Goal: Information Seeking & Learning: Learn about a topic

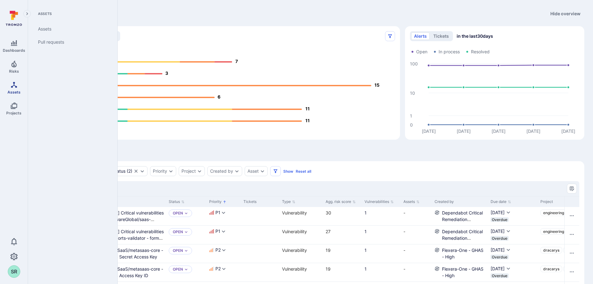
click at [14, 90] on span "Assets" at bounding box center [13, 92] width 13 height 5
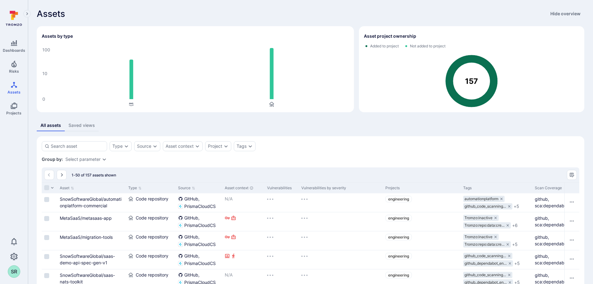
click at [12, 16] on icon at bounding box center [12, 17] width 3 height 6
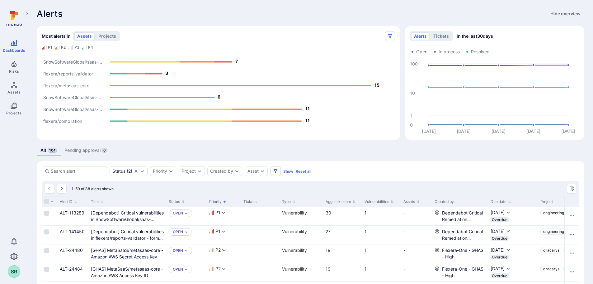
click at [26, 12] on icon "Expand navigation menu" at bounding box center [27, 13] width 4 height 5
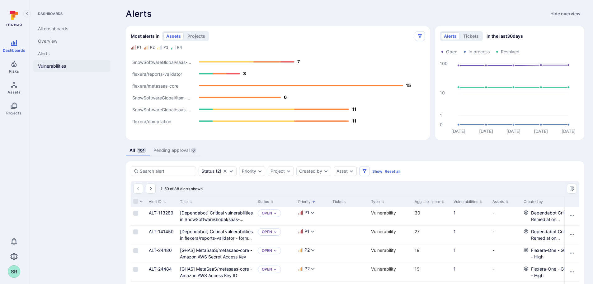
click at [54, 63] on link "Vulnerabilities" at bounding box center [71, 66] width 77 height 12
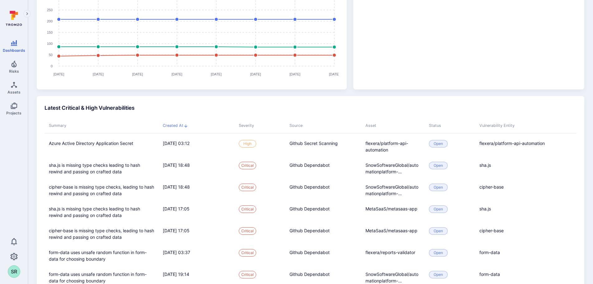
scroll to position [242, 0]
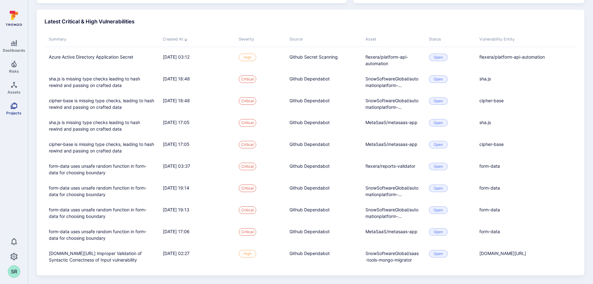
click at [14, 114] on span "Projects" at bounding box center [13, 113] width 15 height 5
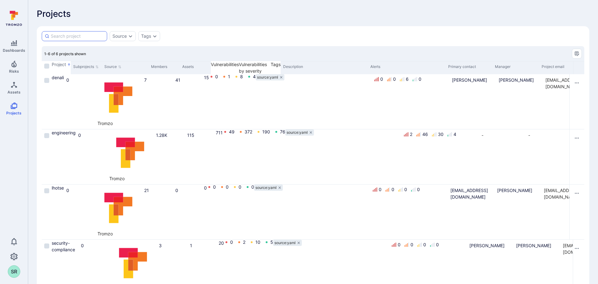
click at [82, 37] on input at bounding box center [78, 36] width 54 height 6
type input "supplier"
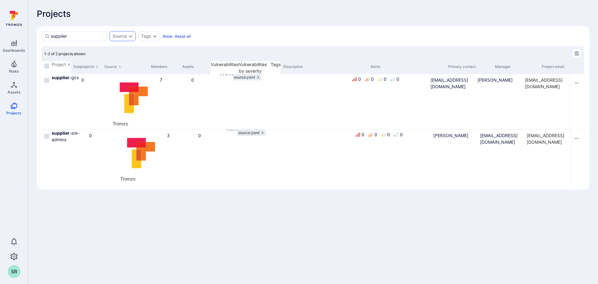
click at [128, 36] on icon "Expand dropdown" at bounding box center [130, 36] width 5 height 5
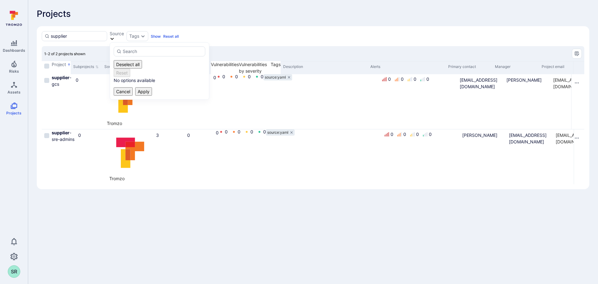
click at [154, 13] on div "Projects" at bounding box center [313, 14] width 552 height 10
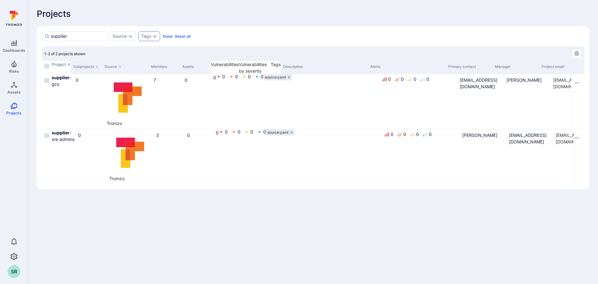
click at [153, 31] on div "supplier Source Tags Show Reset all Search : supplier 1-2 of 2 projects shown P…" at bounding box center [313, 107] width 552 height 163
click at [153, 36] on icon "Expand dropdown" at bounding box center [154, 36] width 5 height 5
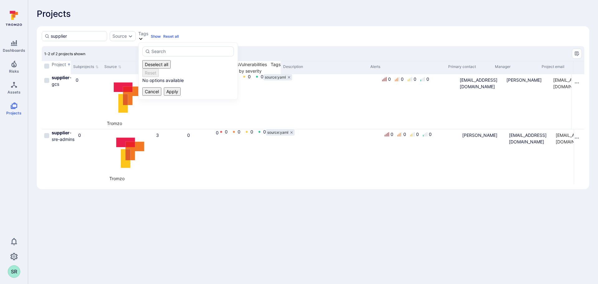
click at [169, 12] on div "Projects" at bounding box center [313, 14] width 552 height 10
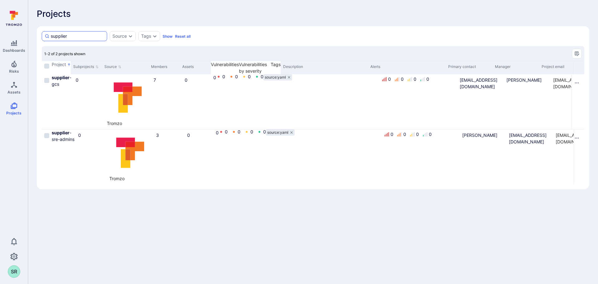
click at [83, 38] on input "supplier" at bounding box center [78, 36] width 54 height 6
drag, startPoint x: 82, startPoint y: 38, endPoint x: 30, endPoint y: 35, distance: 53.0
click at [31, 36] on div "Projects supplier Source Tags Show Reset all Search : supplier 1-2 of 2 project…" at bounding box center [313, 99] width 570 height 198
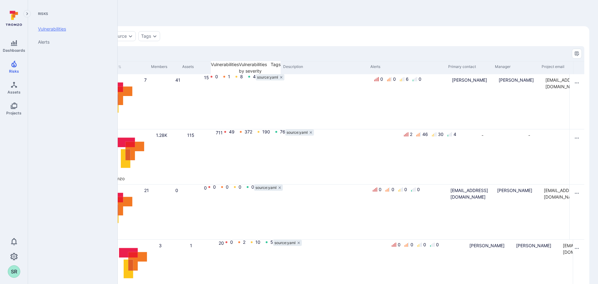
click at [47, 30] on link "Vulnerabilities" at bounding box center [71, 28] width 77 height 13
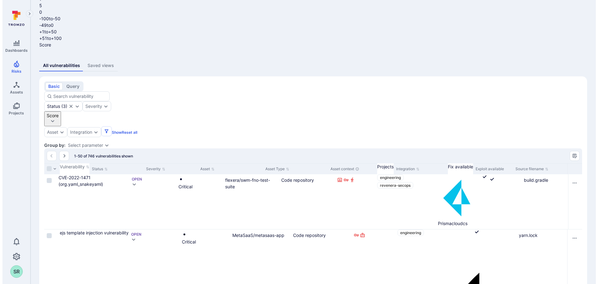
scroll to position [156, 0]
click at [570, 150] on button "Manage columns" at bounding box center [572, 155] width 10 height 10
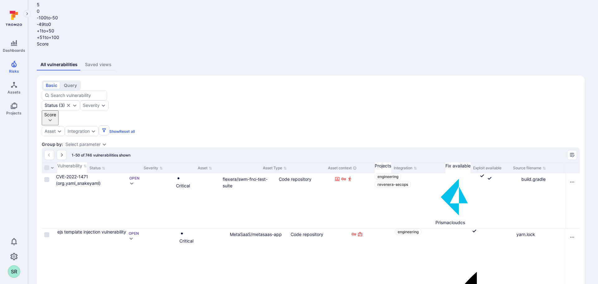
checkbox input "true"
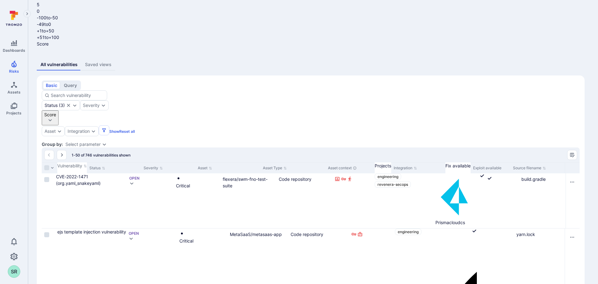
checkbox input "true"
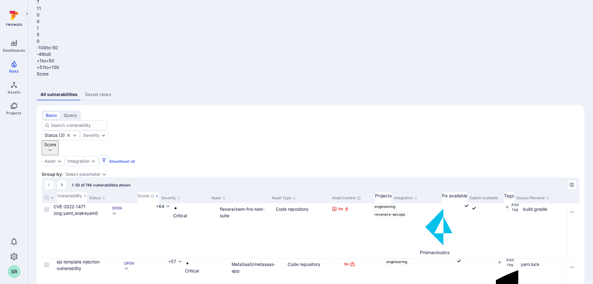
scroll to position [73, 0]
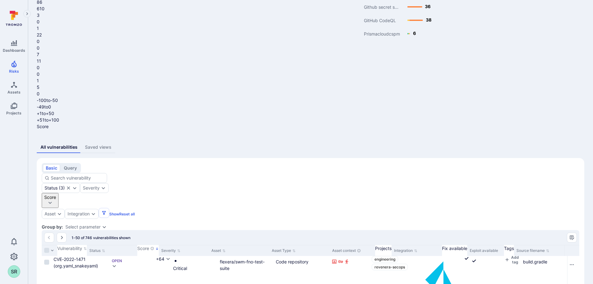
click at [56, 194] on div "Score" at bounding box center [50, 197] width 12 height 7
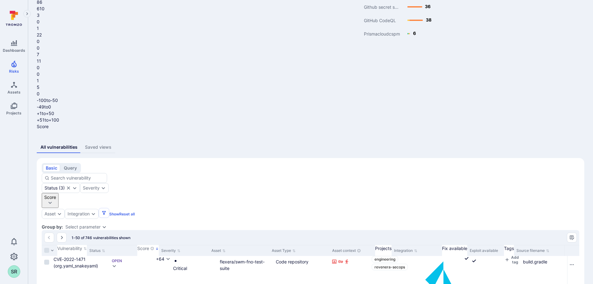
click at [56, 211] on div "Asset" at bounding box center [50, 213] width 11 height 5
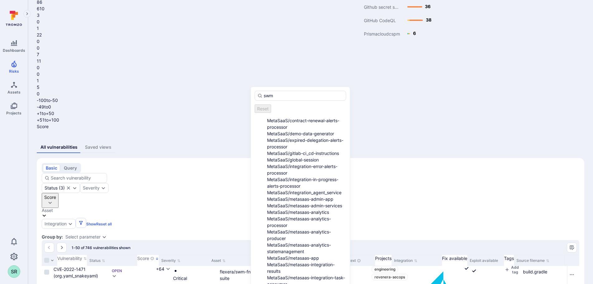
type input "swm"
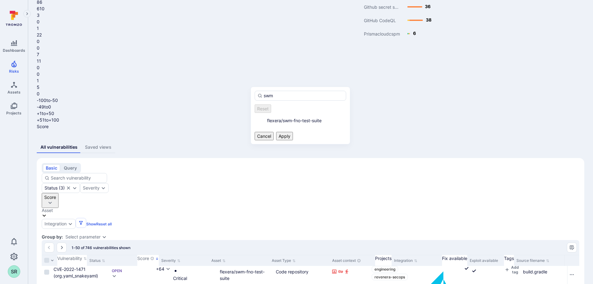
click at [267, 119] on li "flexera/swm-fno-test-suite" at bounding box center [306, 120] width 79 height 7
click at [293, 132] on button "Apply" at bounding box center [284, 136] width 17 height 8
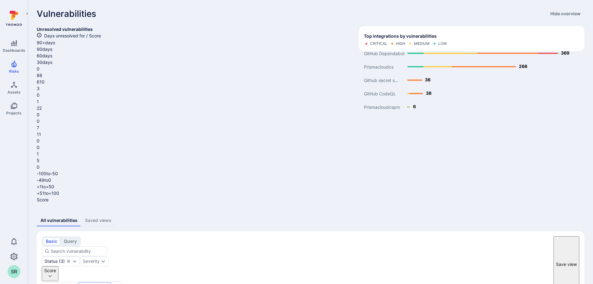
click at [109, 283] on icon "Expand dropdown" at bounding box center [106, 286] width 5 height 5
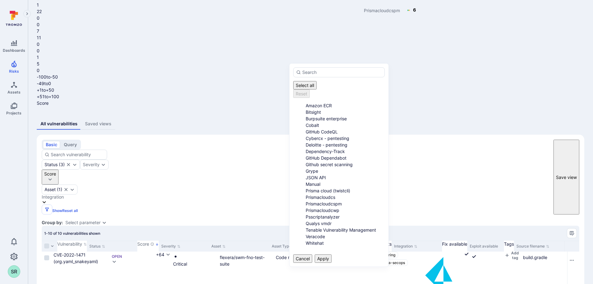
scroll to position [120, 0]
